Goal: Information Seeking & Learning: Learn about a topic

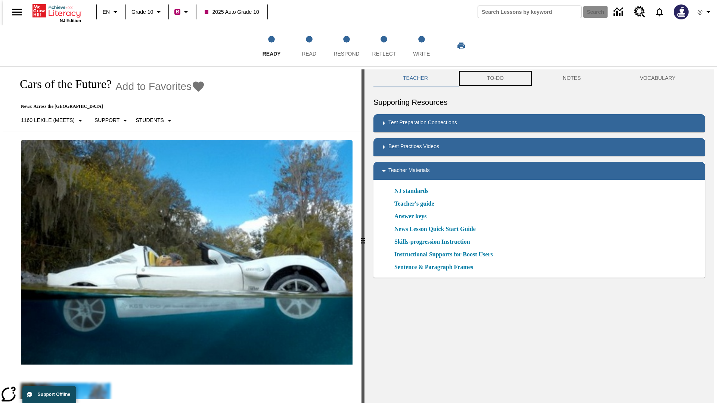
click at [495, 78] on button "TO-DO" at bounding box center [496, 78] width 76 height 18
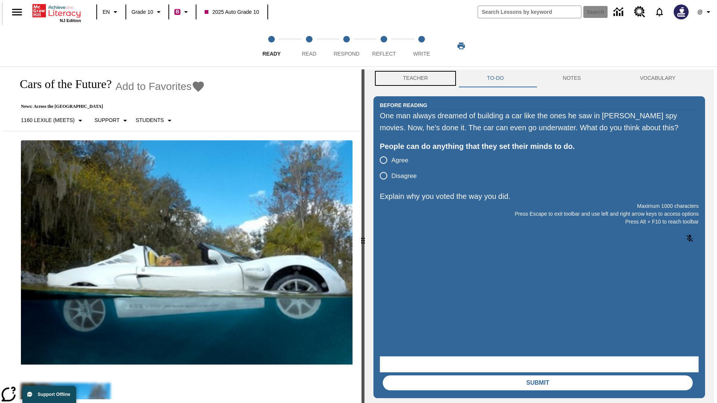
scroll to position [0, 0]
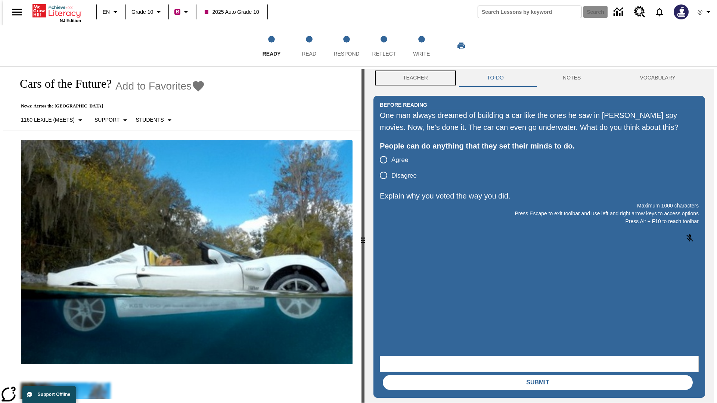
click at [413, 78] on button "Teacher" at bounding box center [416, 78] width 84 height 18
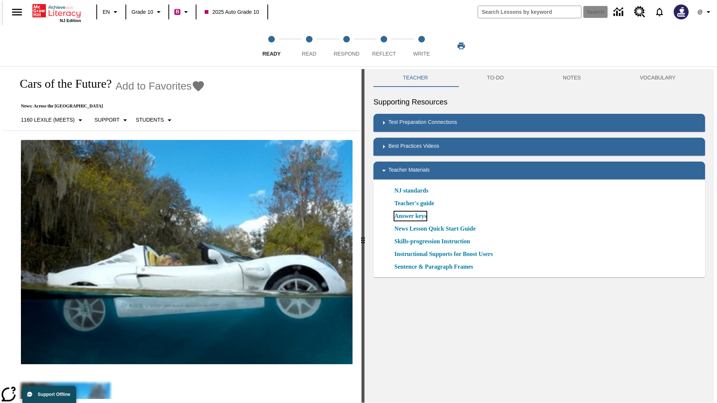
click at [410, 216] on link "Answer keys" at bounding box center [410, 216] width 32 height 9
click at [309, 46] on span "Read" at bounding box center [309, 50] width 15 height 13
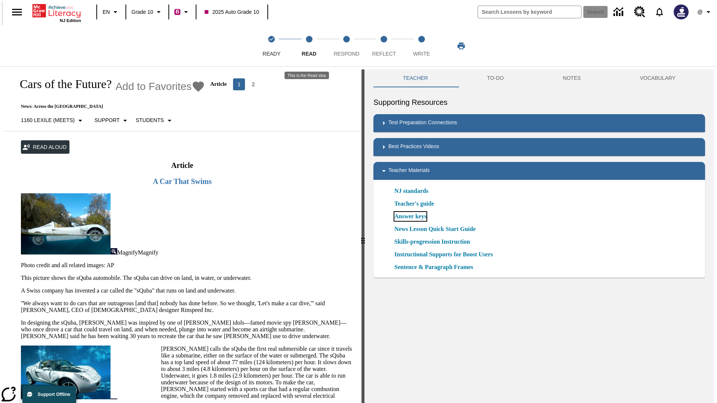
click at [410, 217] on link "Answer keys" at bounding box center [410, 216] width 32 height 9
click at [347, 46] on span "Respond" at bounding box center [347, 50] width 26 height 13
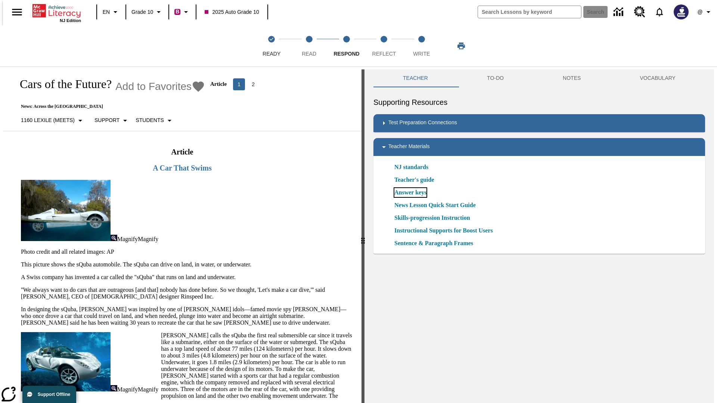
click at [410, 193] on link "Answer keys" at bounding box center [410, 192] width 32 height 9
click at [384, 46] on span "Reflect" at bounding box center [384, 50] width 24 height 13
click at [410, 193] on link "Answer keys" at bounding box center [410, 192] width 32 height 9
click at [421, 46] on span "Write" at bounding box center [421, 50] width 17 height 13
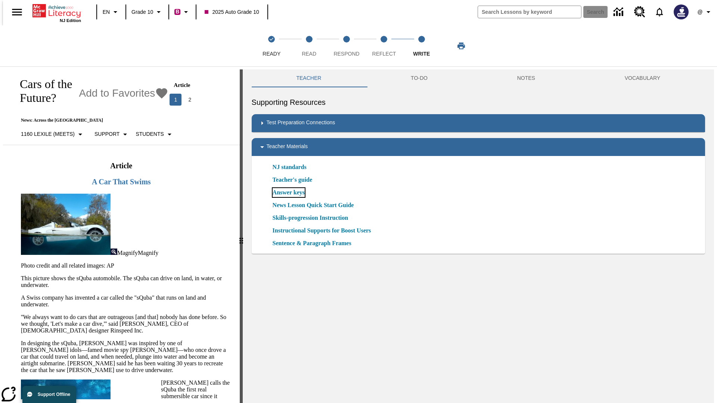
click at [288, 193] on link "Answer keys" at bounding box center [289, 192] width 32 height 9
